Goal: Share content: Share content

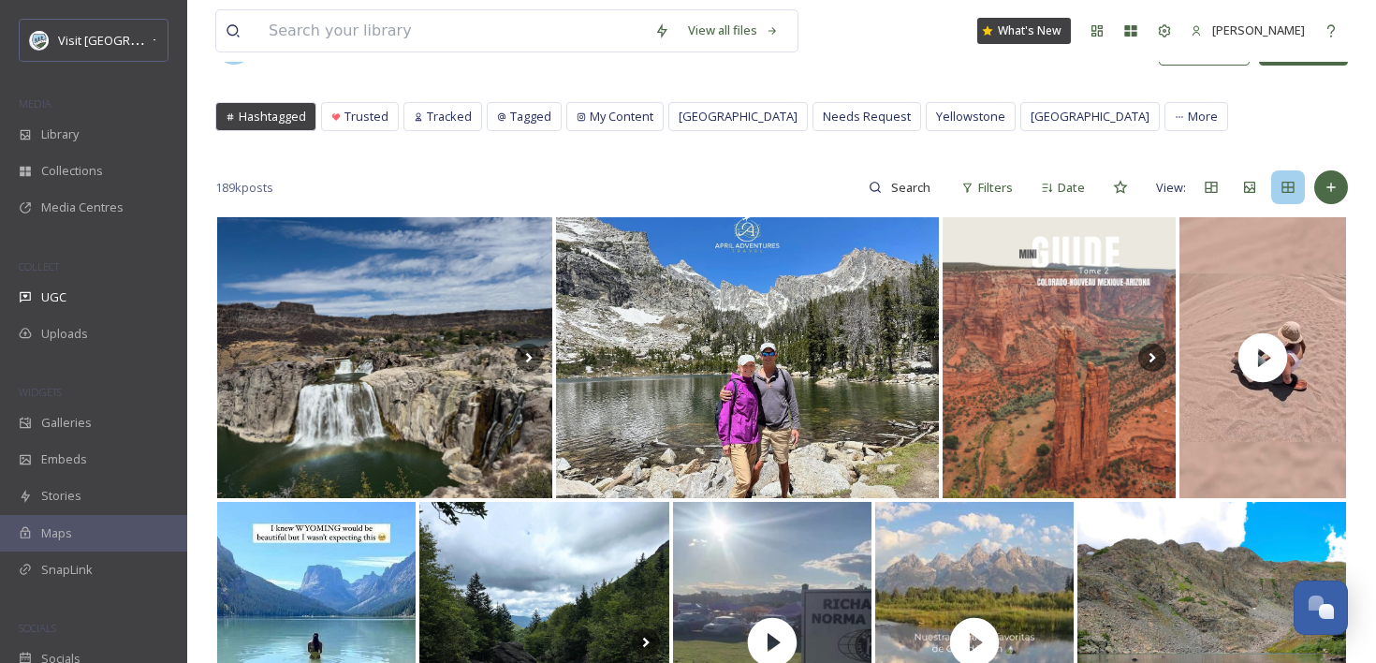
scroll to position [74, 0]
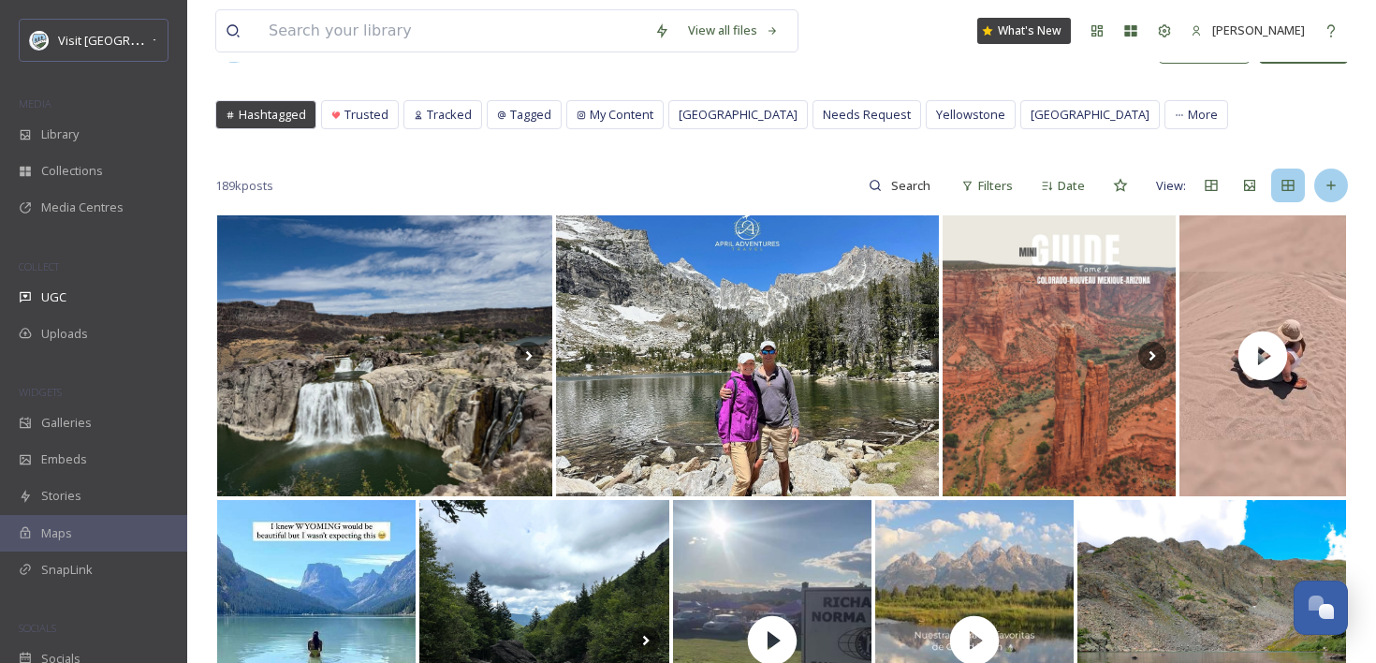
click at [1347, 185] on div at bounding box center [1331, 185] width 34 height 34
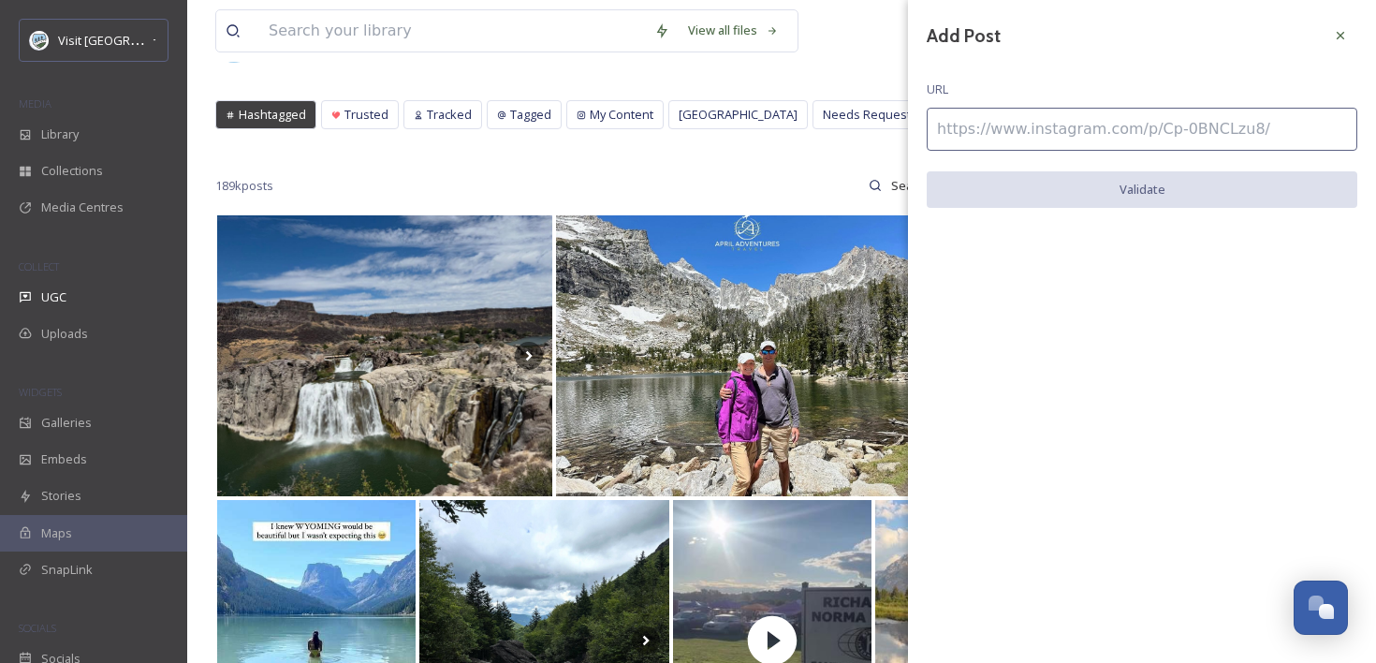
click at [1117, 139] on input at bounding box center [1142, 129] width 431 height 43
paste input "[URL][DOMAIN_NAME]"
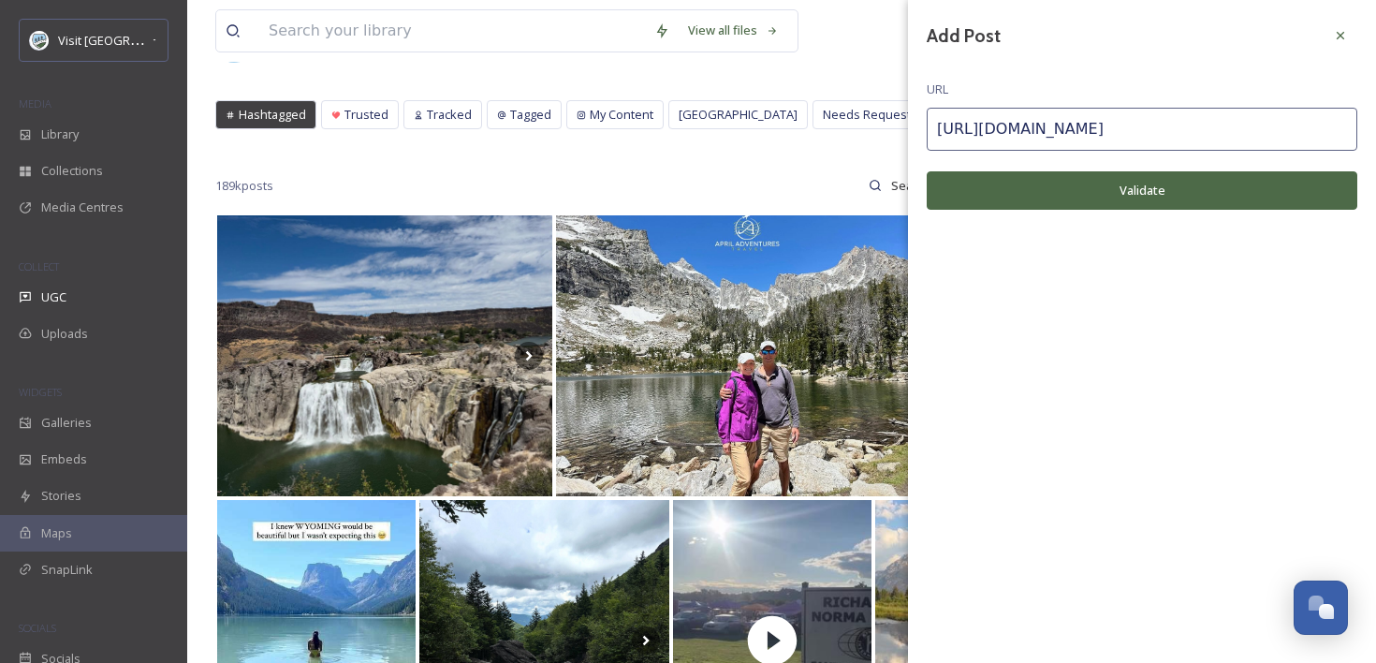
type input "[URL][DOMAIN_NAME]"
click at [1105, 200] on button "Validate" at bounding box center [1142, 190] width 431 height 38
click at [1105, 200] on button "Add Post" at bounding box center [1142, 190] width 431 height 38
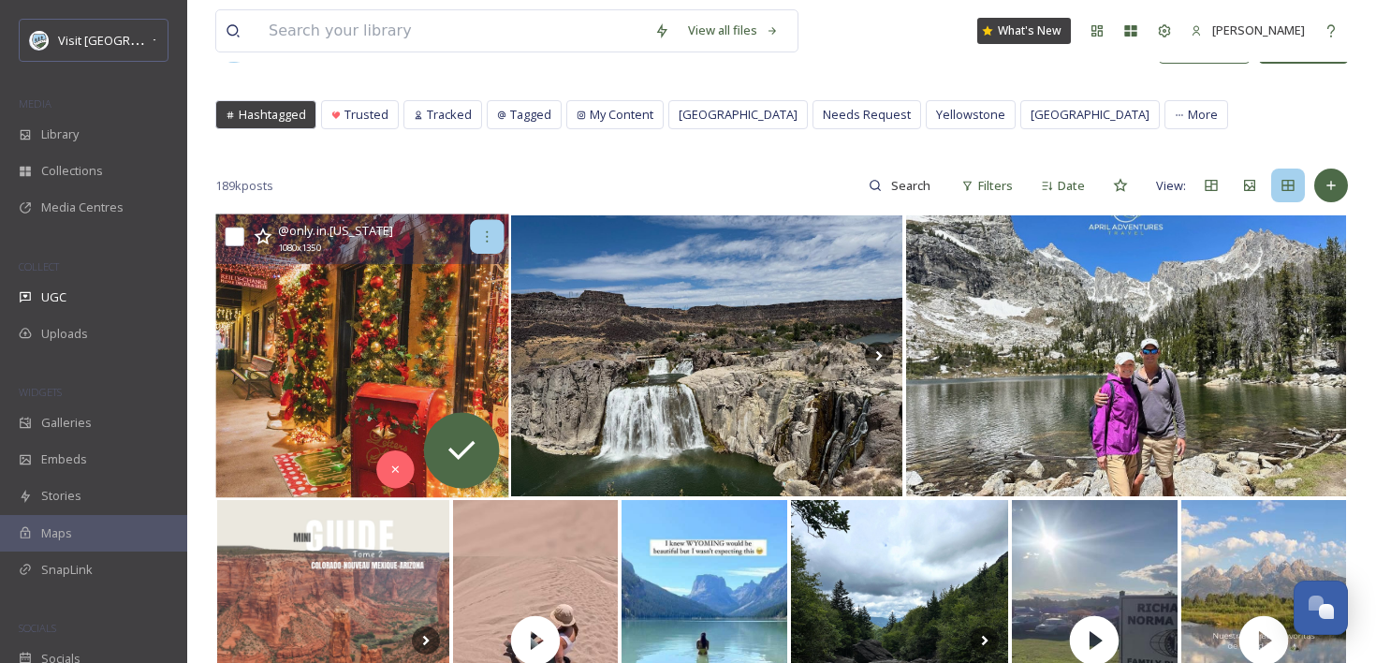
click at [475, 244] on div at bounding box center [487, 237] width 34 height 34
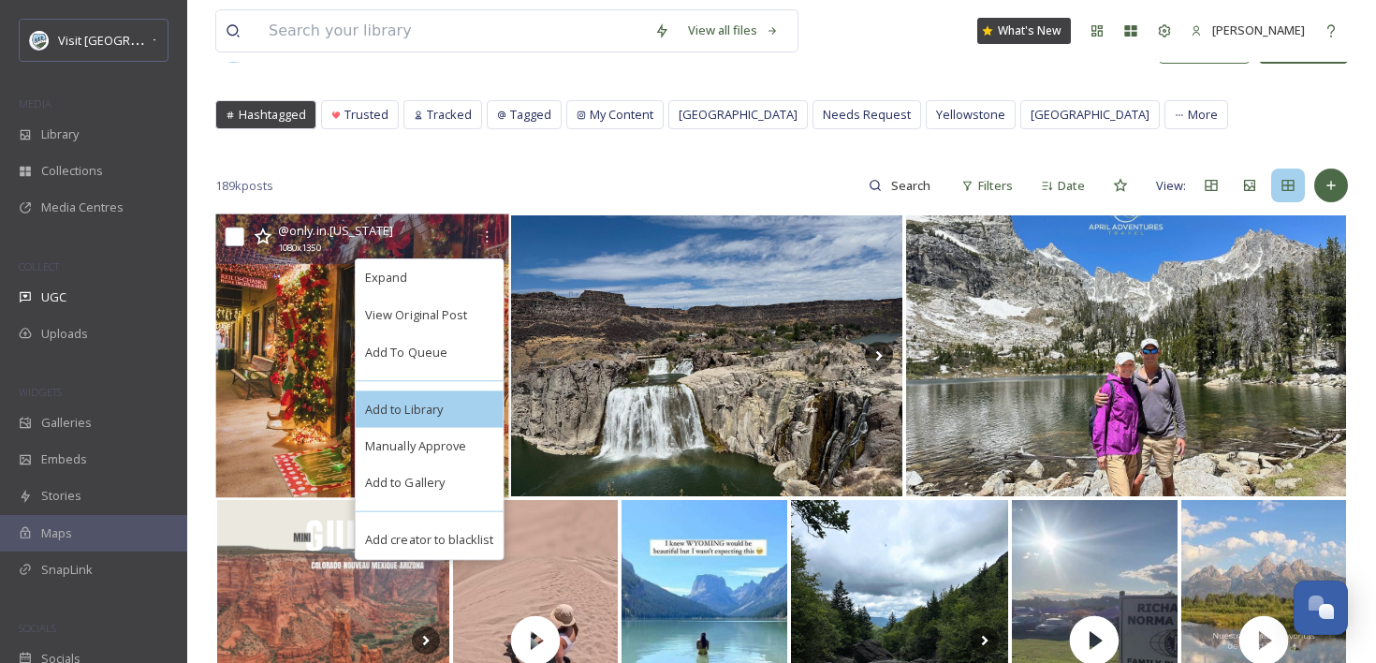
click at [430, 407] on span "Add to Library" at bounding box center [404, 409] width 78 height 18
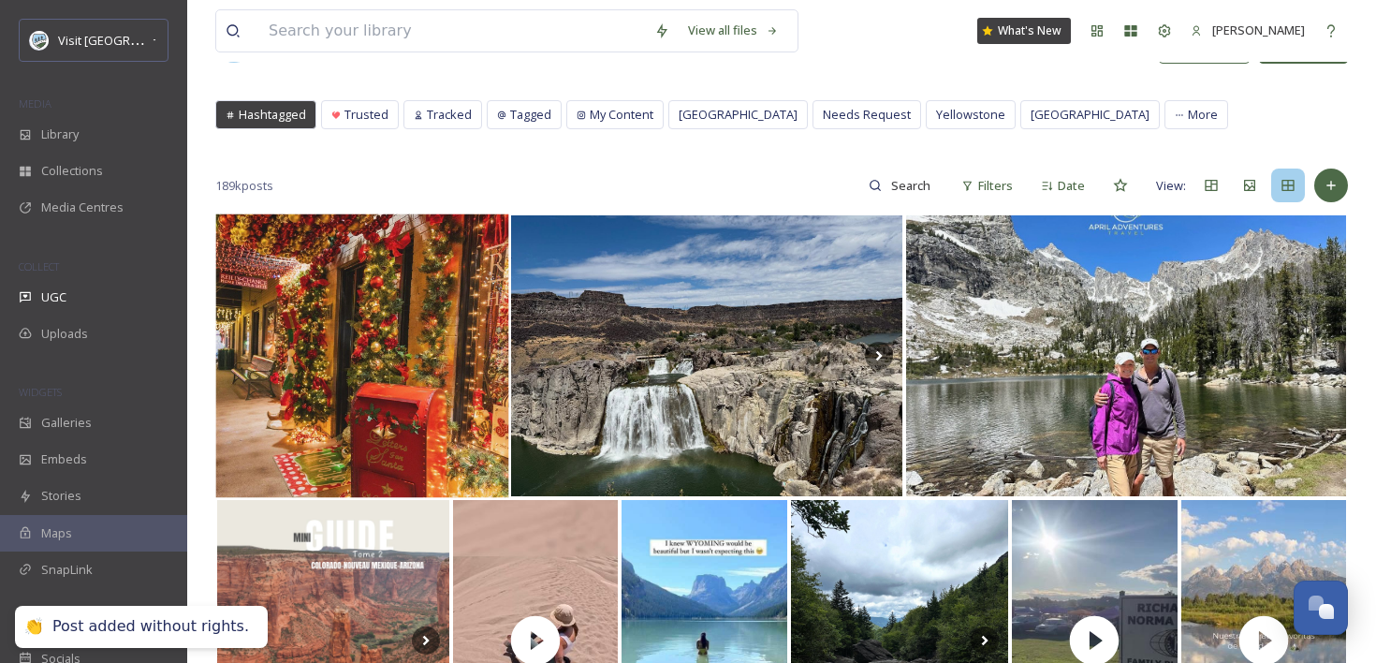
click at [80, 112] on div "MEDIA" at bounding box center [93, 104] width 187 height 24
click at [86, 148] on div "Library" at bounding box center [93, 134] width 187 height 37
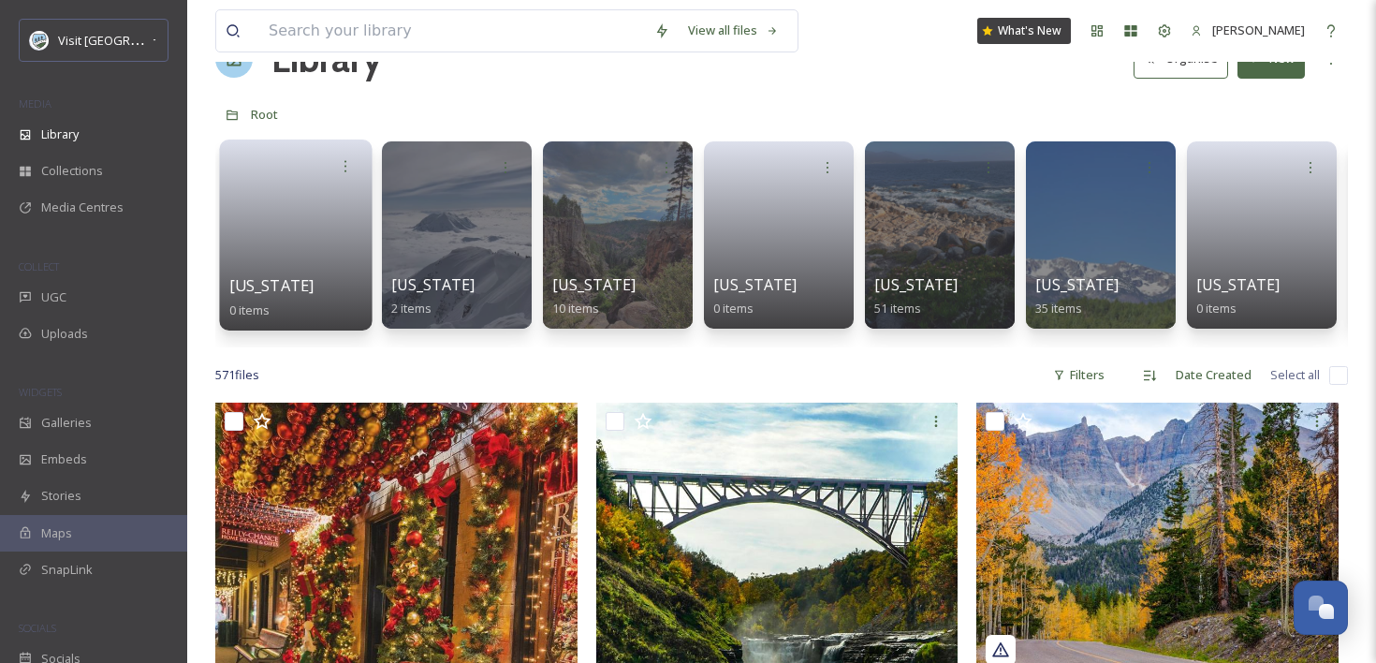
scroll to position [201, 0]
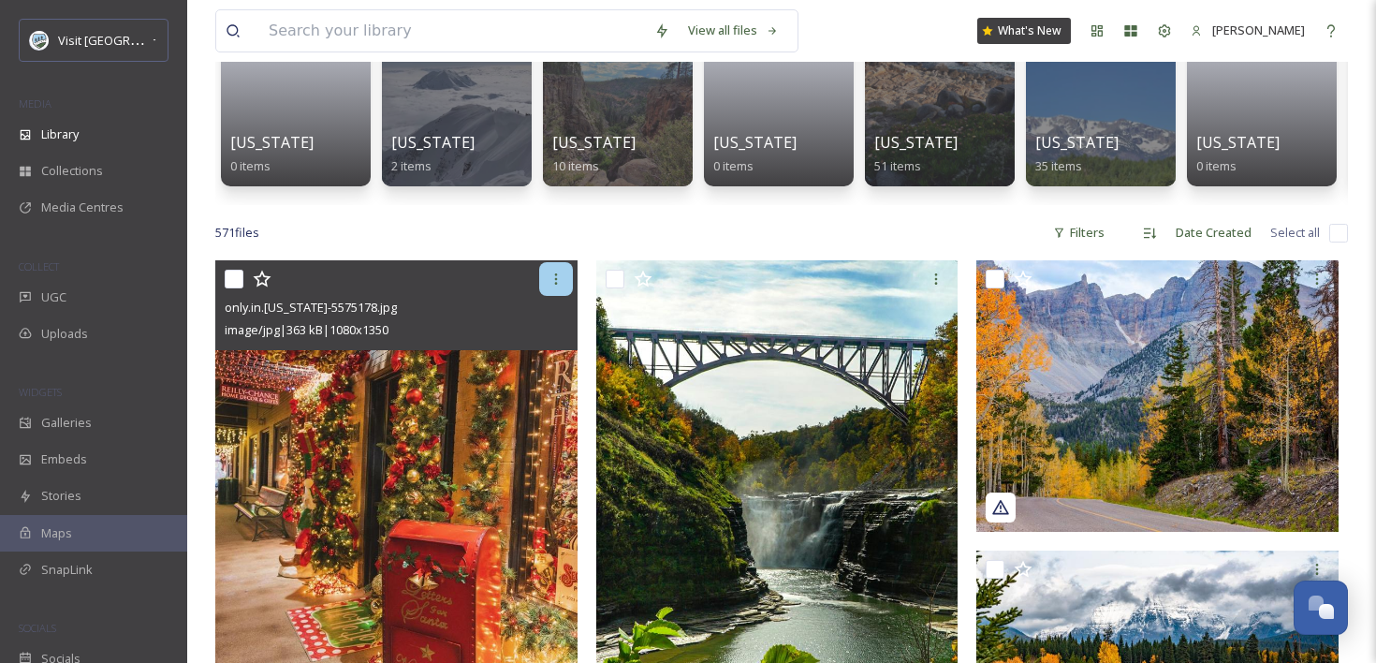
click at [555, 269] on div at bounding box center [556, 279] width 34 height 34
click at [357, 409] on img at bounding box center [396, 486] width 362 height 453
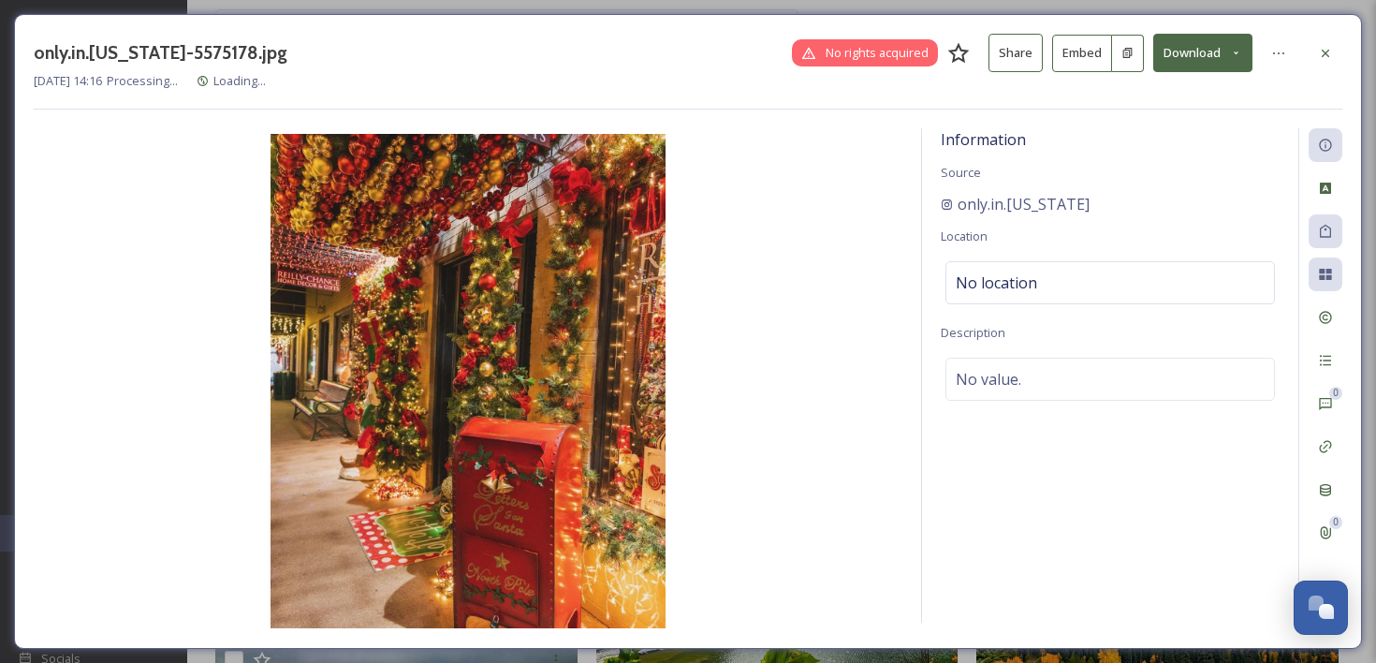
click at [1092, 49] on button "Embed" at bounding box center [1082, 53] width 60 height 37
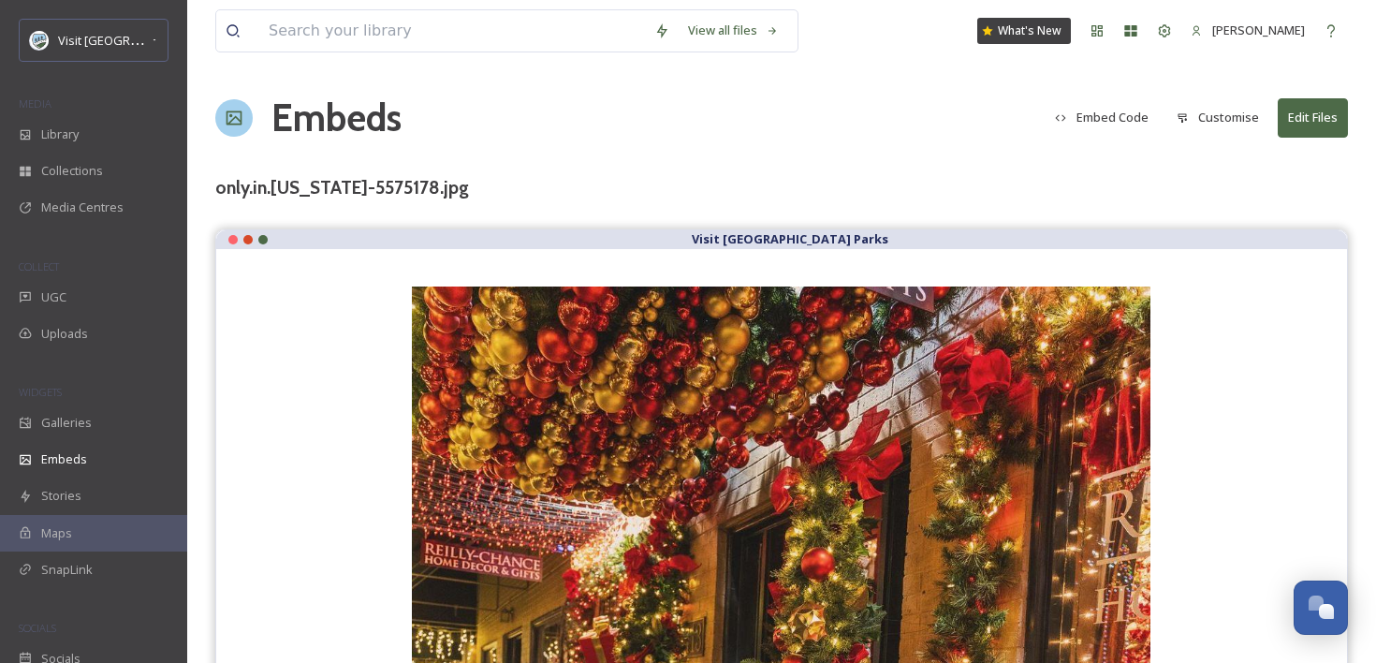
scroll to position [2, 0]
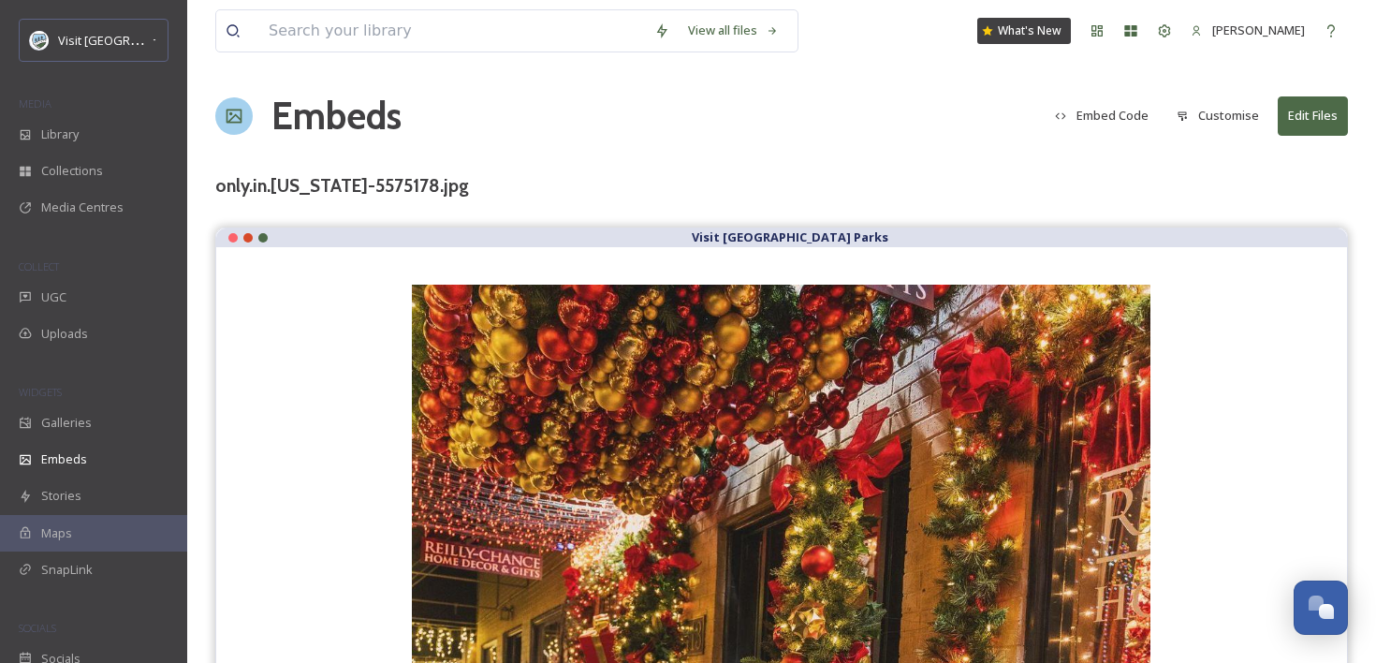
click at [1192, 116] on button "Customise" at bounding box center [1217, 115] width 101 height 37
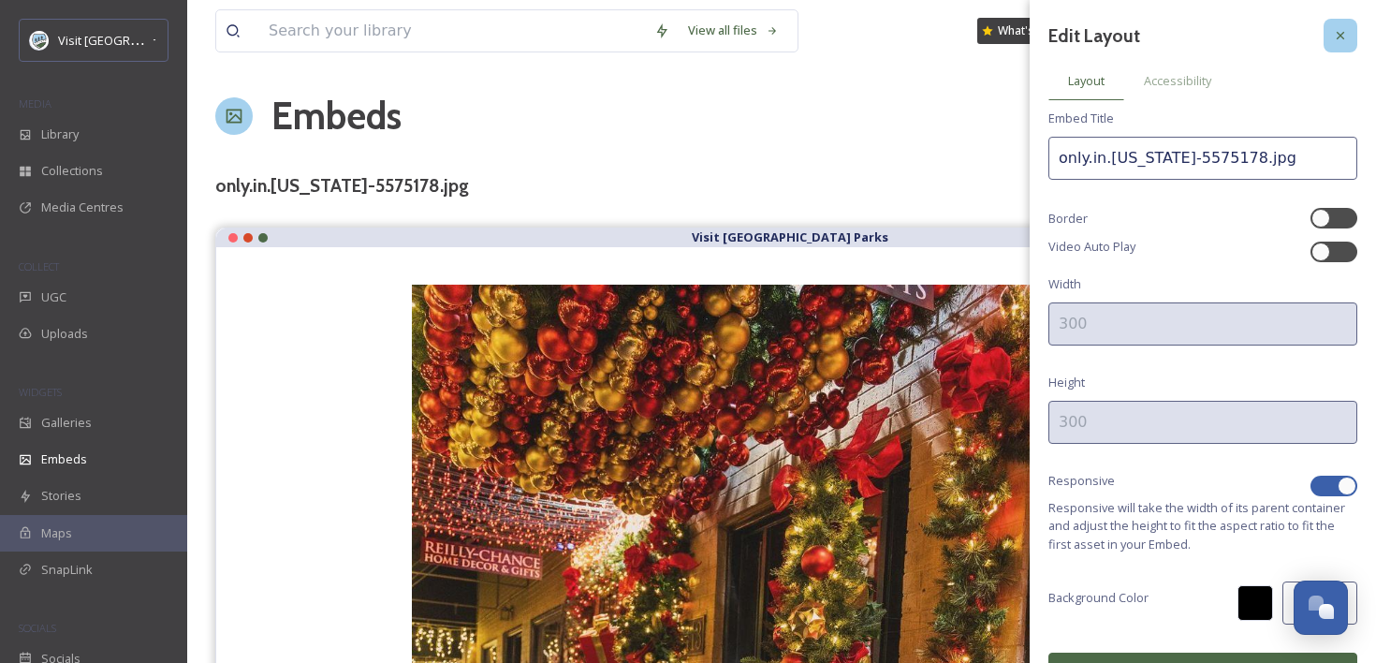
click at [1344, 30] on icon at bounding box center [1340, 35] width 15 height 15
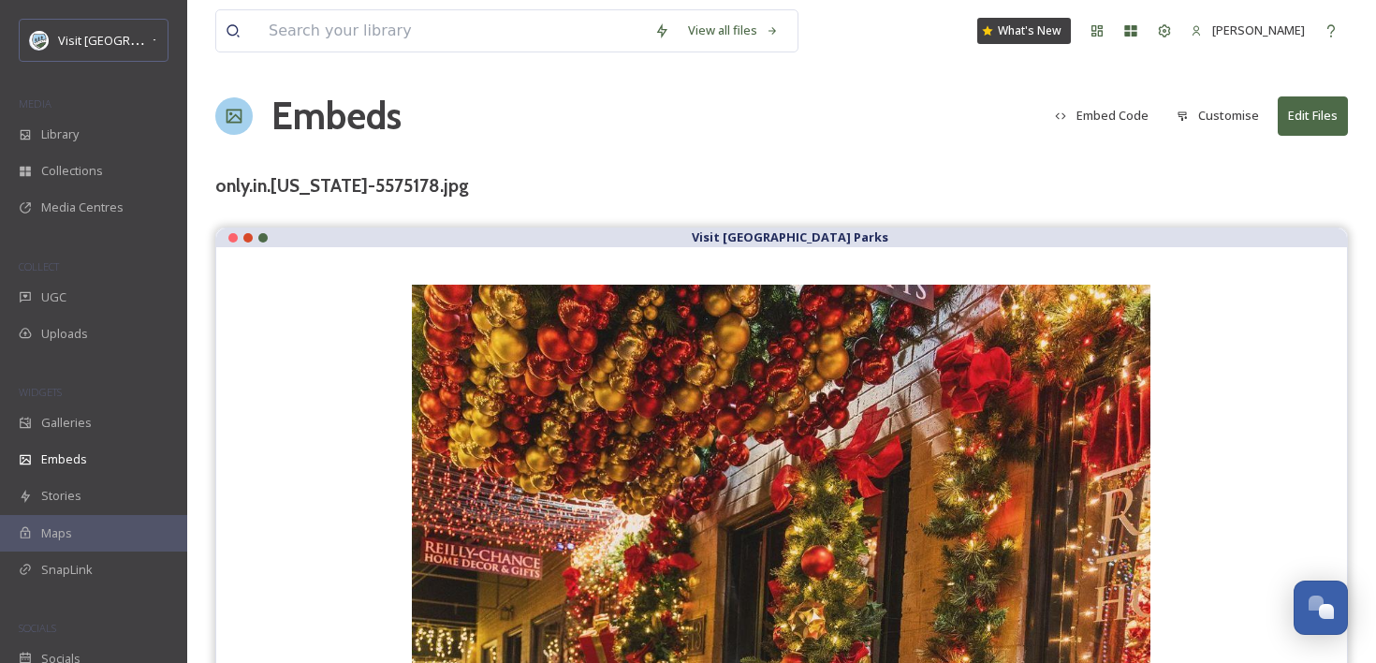
click at [1076, 110] on button "Embed Code" at bounding box center [1101, 115] width 112 height 37
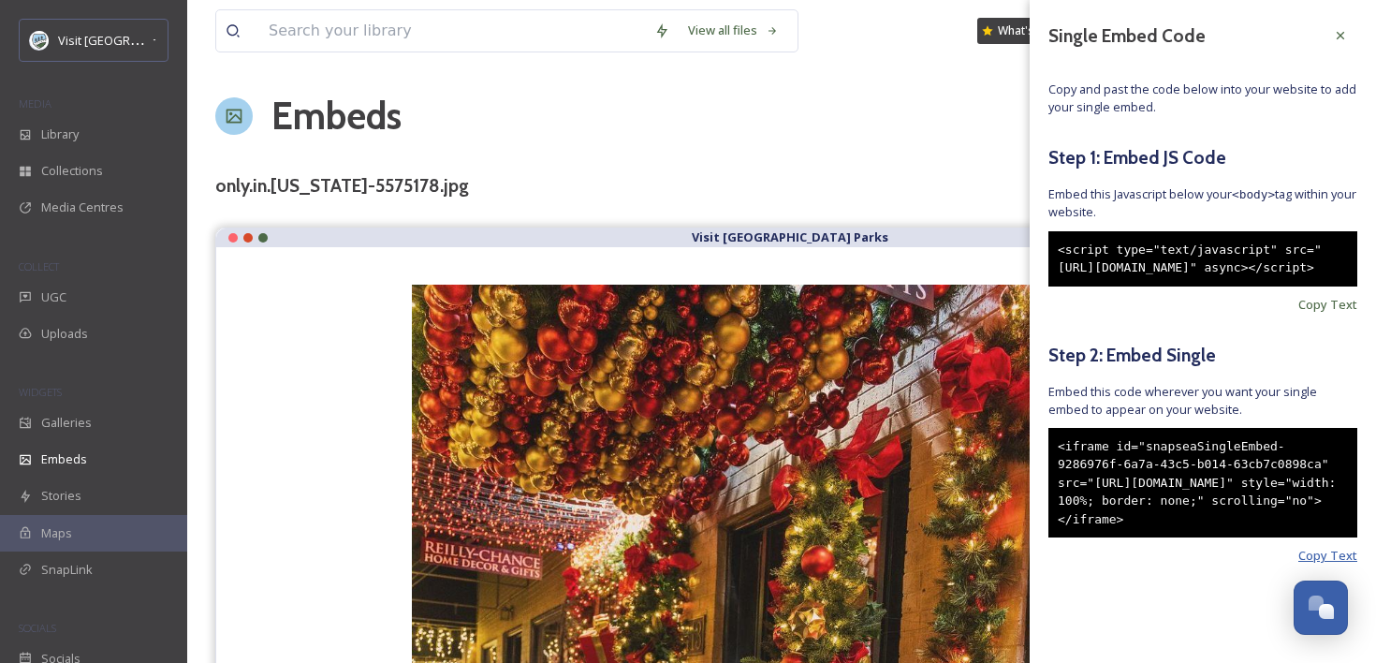
click at [1353, 564] on span "Copy Text" at bounding box center [1327, 556] width 59 height 18
